Goal: Transaction & Acquisition: Book appointment/travel/reservation

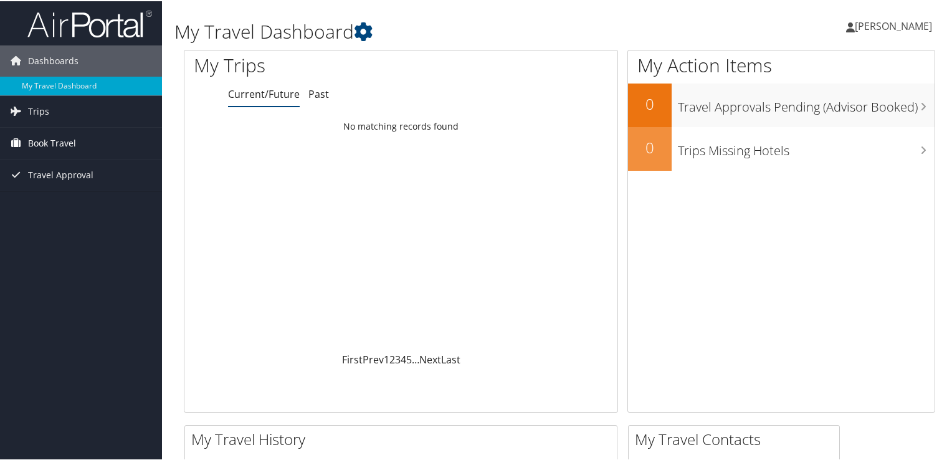
click at [37, 145] on span "Book Travel" at bounding box center [52, 142] width 48 height 31
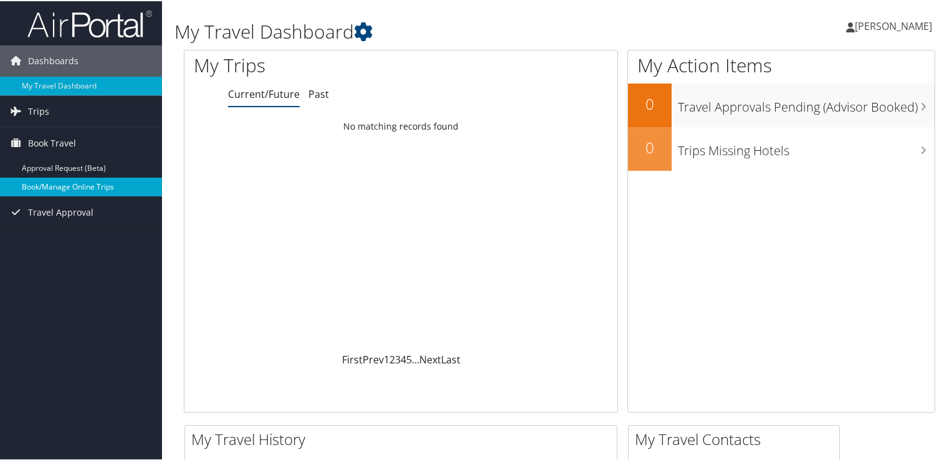
click at [102, 181] on link "Book/Manage Online Trips" at bounding box center [81, 185] width 162 height 19
